Goal: Book appointment/travel/reservation

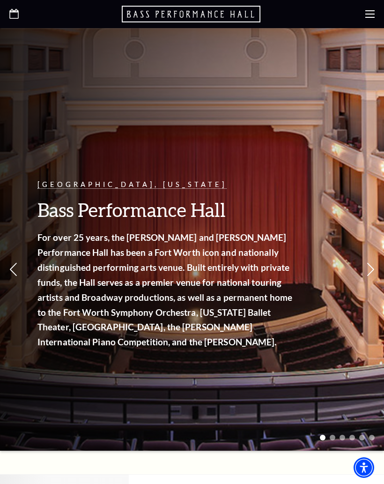
click at [370, 18] on use at bounding box center [369, 13] width 9 height 7
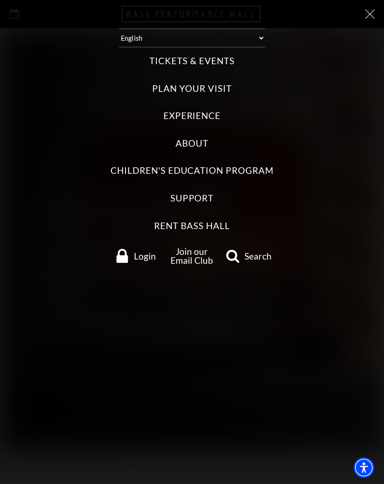
click at [209, 60] on label "Tickets & Events" at bounding box center [191, 61] width 85 height 13
click at [0, 0] on Events "Tickets & Events" at bounding box center [0, 0] width 0 height 0
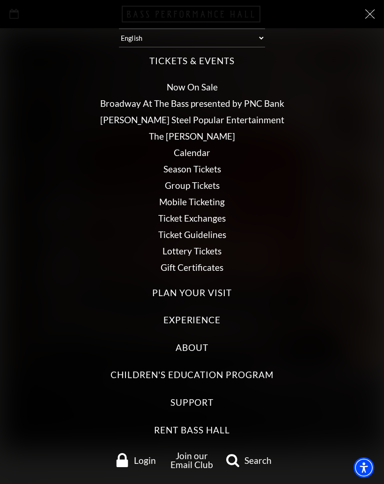
click at [200, 156] on link "Calendar" at bounding box center [192, 152] width 37 height 11
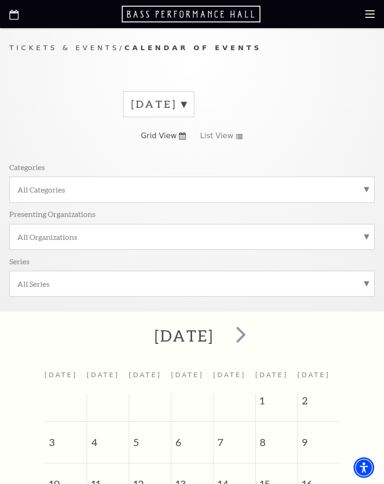
click at [186, 108] on label "[DATE]" at bounding box center [158, 104] width 55 height 15
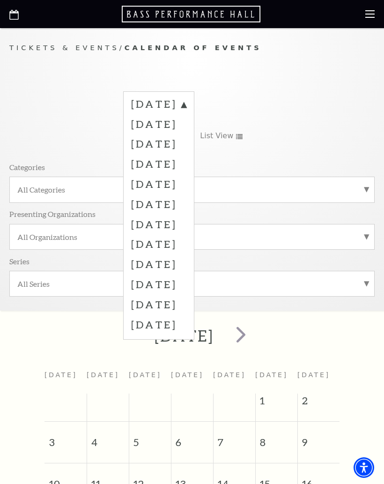
click at [186, 127] on label "September 2025" at bounding box center [158, 124] width 55 height 20
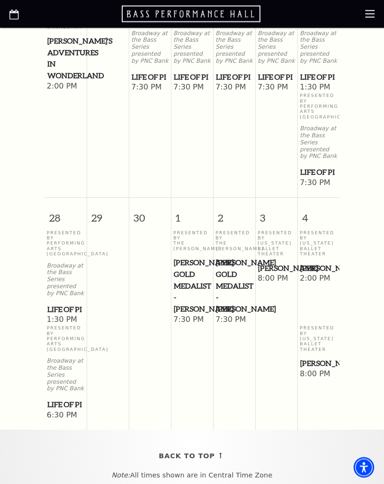
scroll to position [929, 0]
click at [285, 251] on p "Presented By Texas Ballet Theater" at bounding box center [276, 243] width 37 height 27
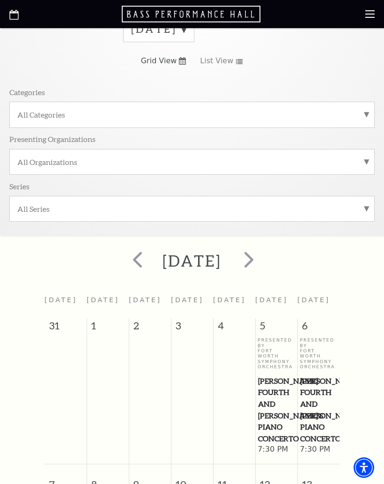
scroll to position [76, 0]
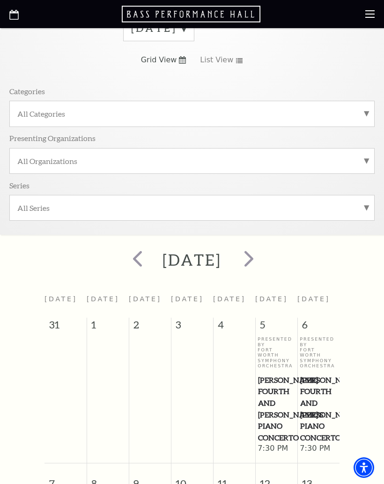
click at [262, 262] on span "next" at bounding box center [249, 258] width 27 height 27
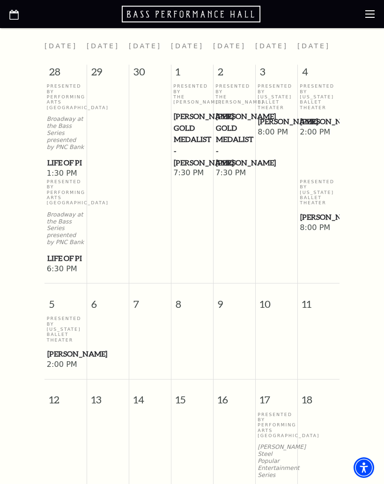
scroll to position [328, 0]
click at [319, 104] on p "Presented By Texas Ballet Theater" at bounding box center [318, 97] width 37 height 27
click at [66, 343] on p "Presented By Texas Ballet Theater" at bounding box center [65, 329] width 37 height 27
click at [63, 360] on span "[PERSON_NAME]" at bounding box center [65, 354] width 37 height 12
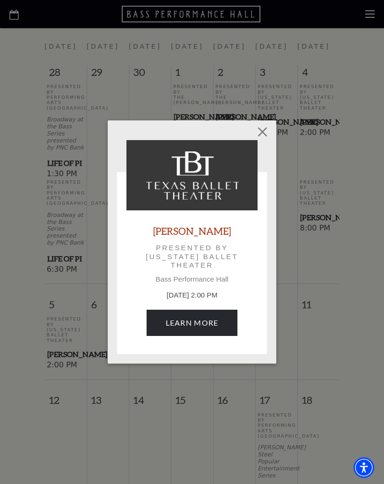
click at [203, 323] on link "Learn More" at bounding box center [192, 323] width 91 height 26
